Goal: Check status

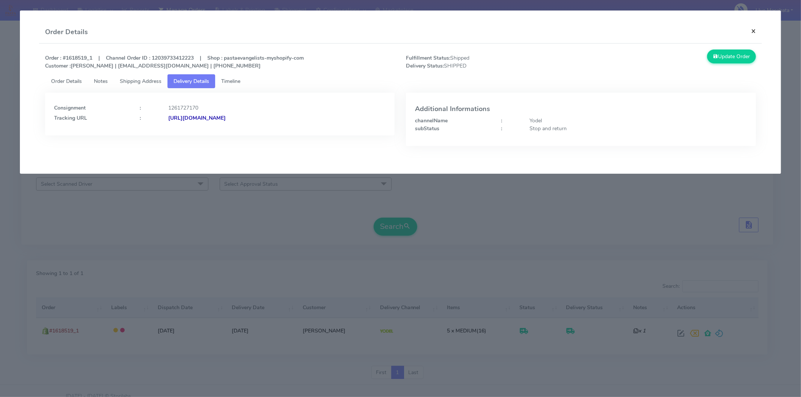
click at [752, 29] on button "×" at bounding box center [753, 31] width 17 height 20
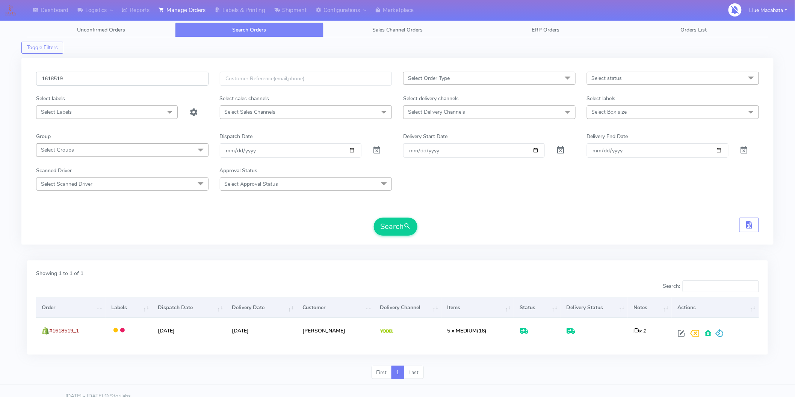
click at [95, 81] on input "1618519" at bounding box center [122, 79] width 172 height 14
click at [68, 81] on input "1618519" at bounding box center [122, 79] width 172 height 14
paste input "#1618443"
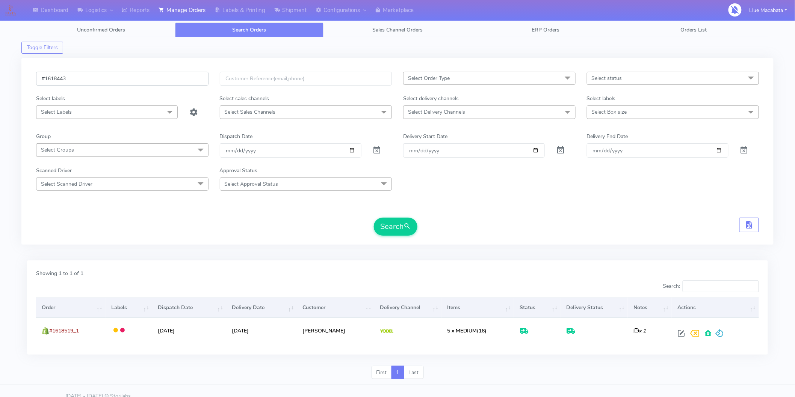
click at [44, 79] on input "#1618443" at bounding box center [122, 79] width 172 height 14
type input "1618443"
click at [397, 224] on button "Search" at bounding box center [396, 227] width 44 height 18
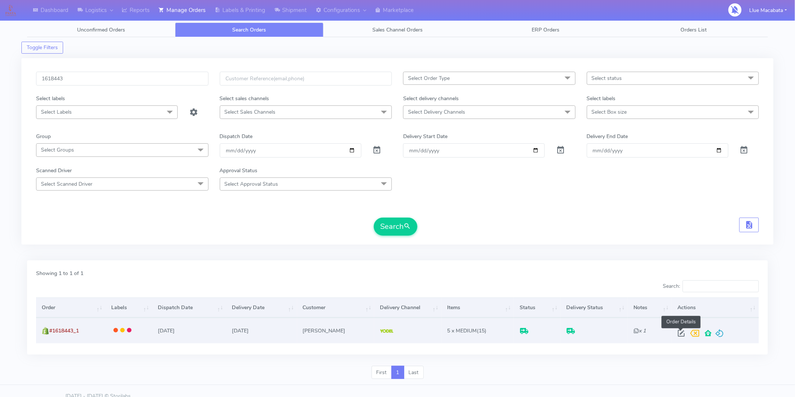
click at [681, 334] on span at bounding box center [681, 335] width 14 height 7
select select "5"
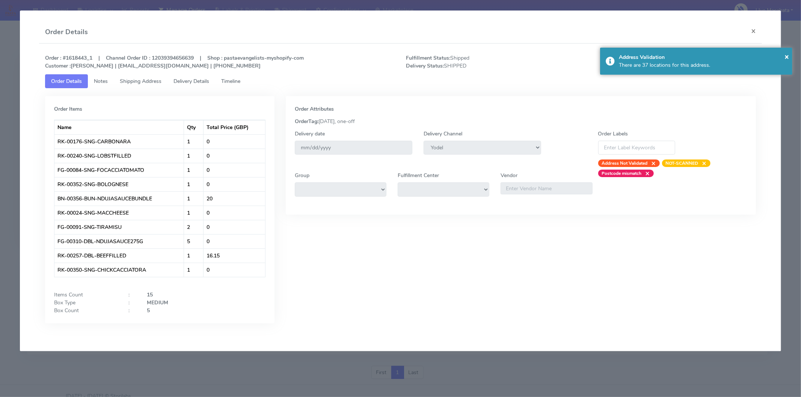
click at [236, 81] on span "Timeline" at bounding box center [230, 81] width 19 height 7
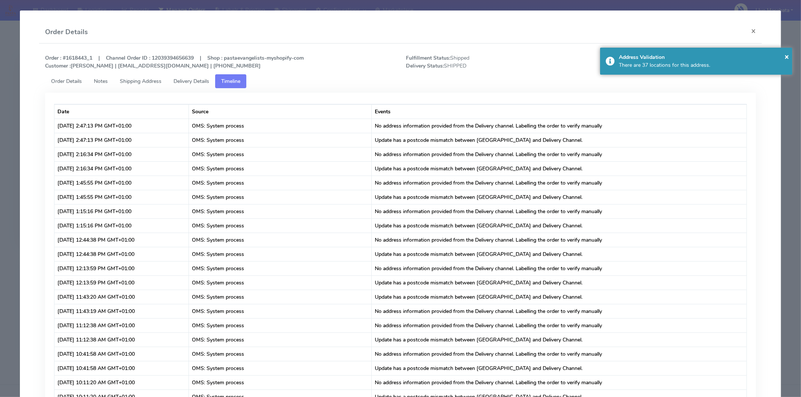
click at [198, 78] on span "Delivery Details" at bounding box center [192, 81] width 36 height 7
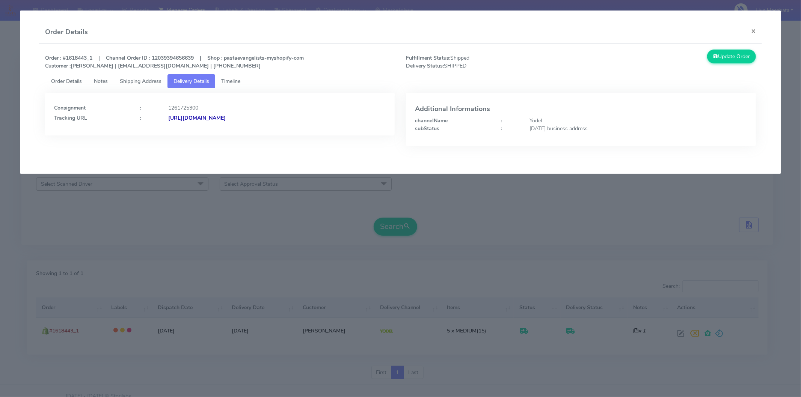
click at [226, 121] on strong "[URL][DOMAIN_NAME]" at bounding box center [196, 118] width 57 height 7
